Goal: Transaction & Acquisition: Book appointment/travel/reservation

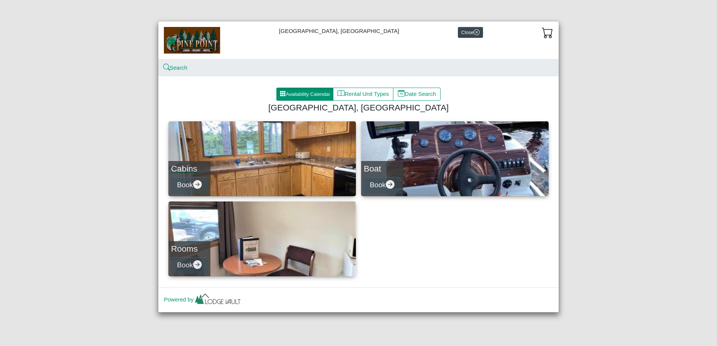
click at [281, 147] on link "Cabins Book" at bounding box center [261, 158] width 187 height 75
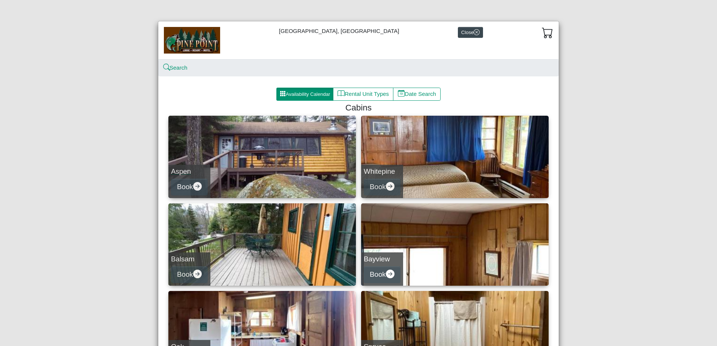
click at [233, 170] on link "Aspen Book" at bounding box center [261, 157] width 187 height 82
select select "*"
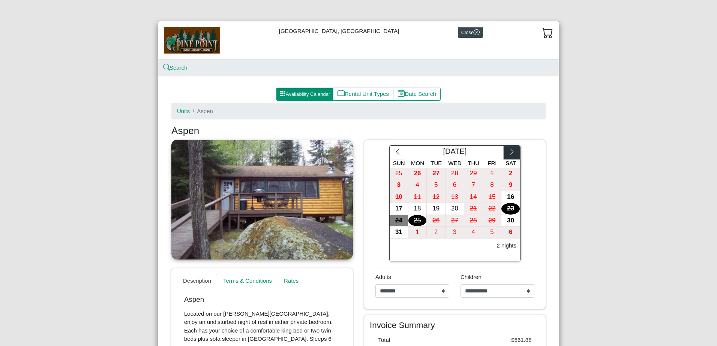
click at [510, 154] on icon "chevron right" at bounding box center [511, 151] width 7 height 7
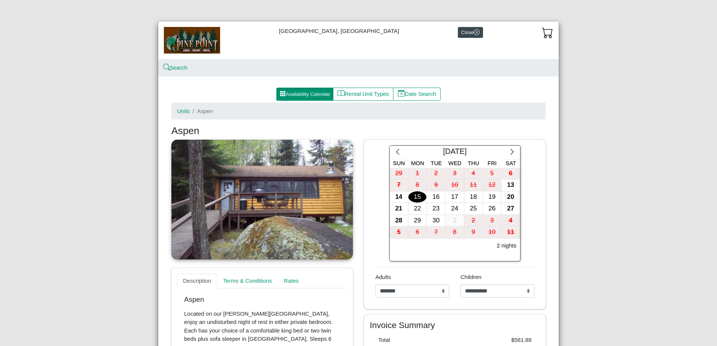
click at [413, 199] on div "15" at bounding box center [417, 198] width 18 height 12
click at [431, 197] on div "16" at bounding box center [436, 198] width 18 height 12
click at [454, 197] on div "17" at bounding box center [454, 198] width 18 height 12
click at [468, 197] on div "18" at bounding box center [473, 198] width 18 height 12
click at [474, 33] on icon "x circle" at bounding box center [477, 32] width 6 height 6
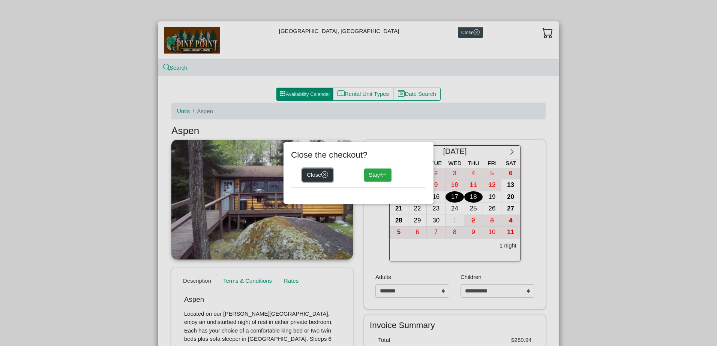
click at [319, 175] on button "Close" at bounding box center [317, 175] width 31 height 13
